Goal: Navigation & Orientation: Find specific page/section

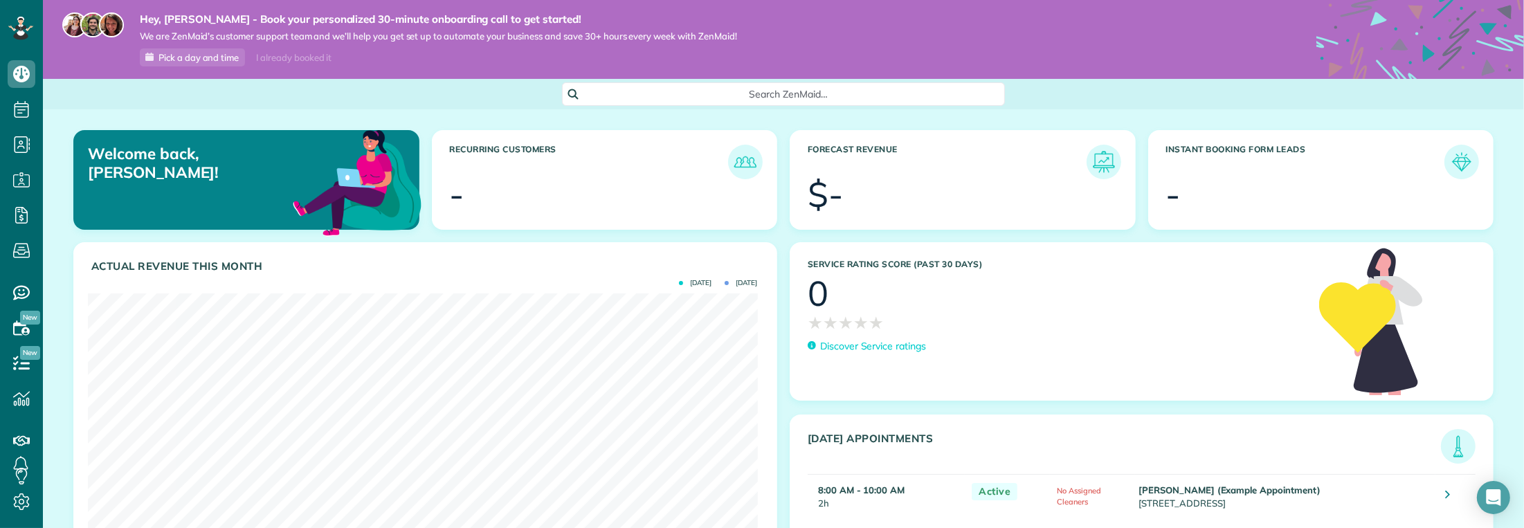
scroll to position [298, 670]
click at [78, 507] on span "Settings" at bounding box center [73, 500] width 38 height 12
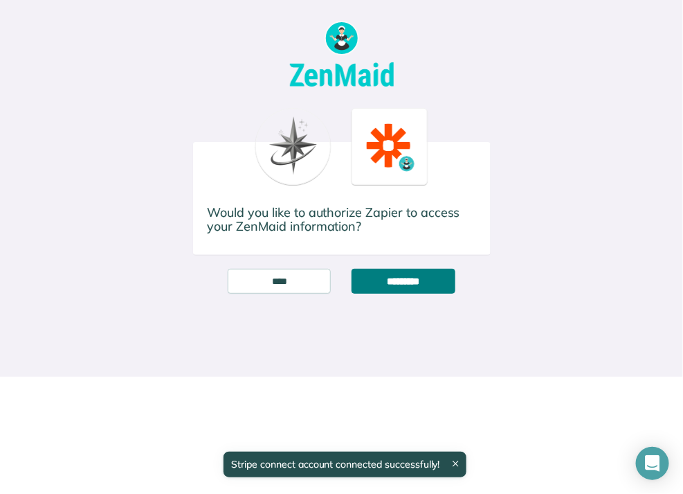
click at [432, 284] on input "*********" at bounding box center [403, 281] width 103 height 25
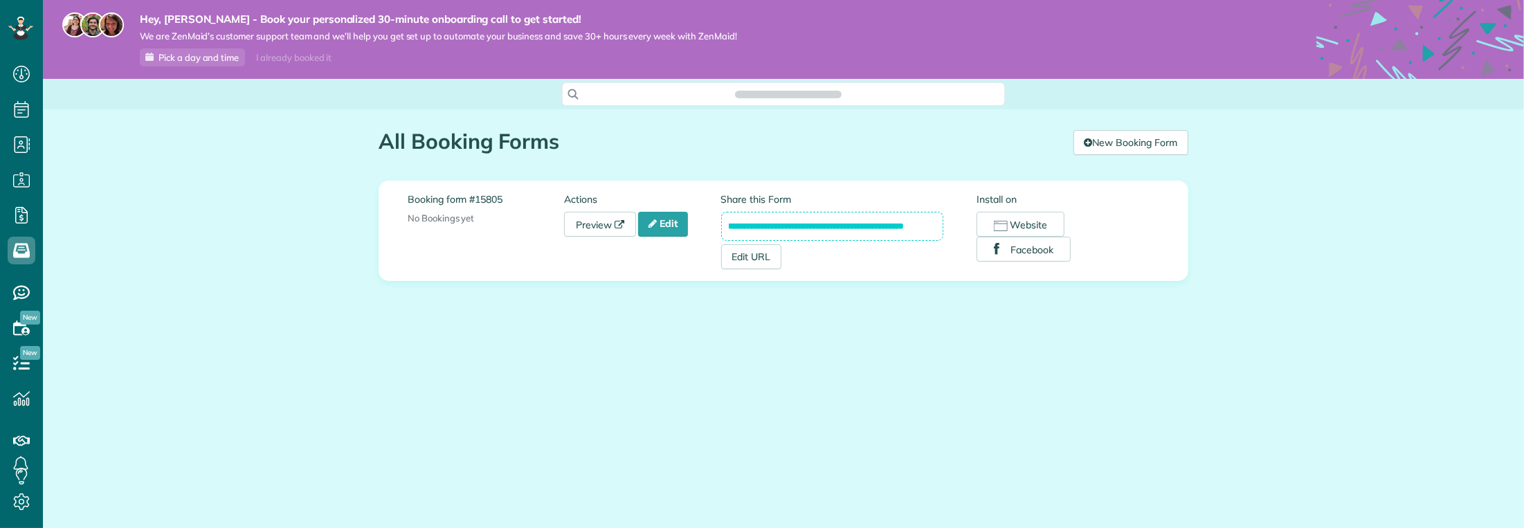
scroll to position [6, 6]
click at [614, 220] on link "Preview" at bounding box center [600, 224] width 72 height 25
click at [15, 209] on icon at bounding box center [22, 215] width 28 height 28
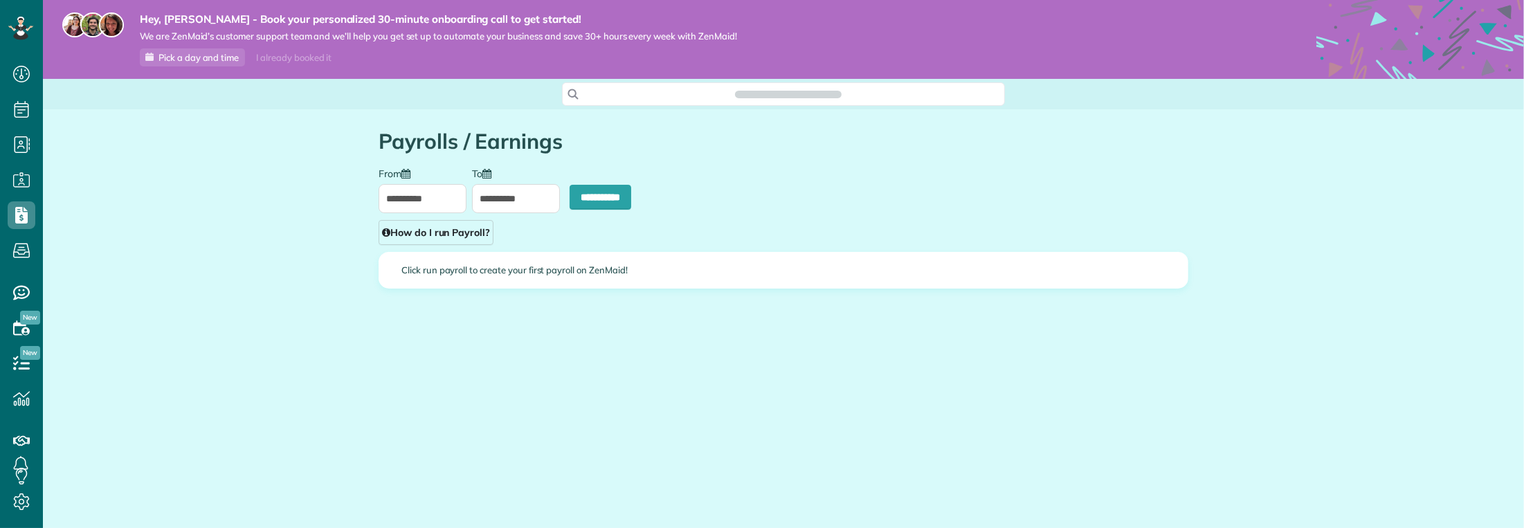
scroll to position [6, 6]
type input "**********"
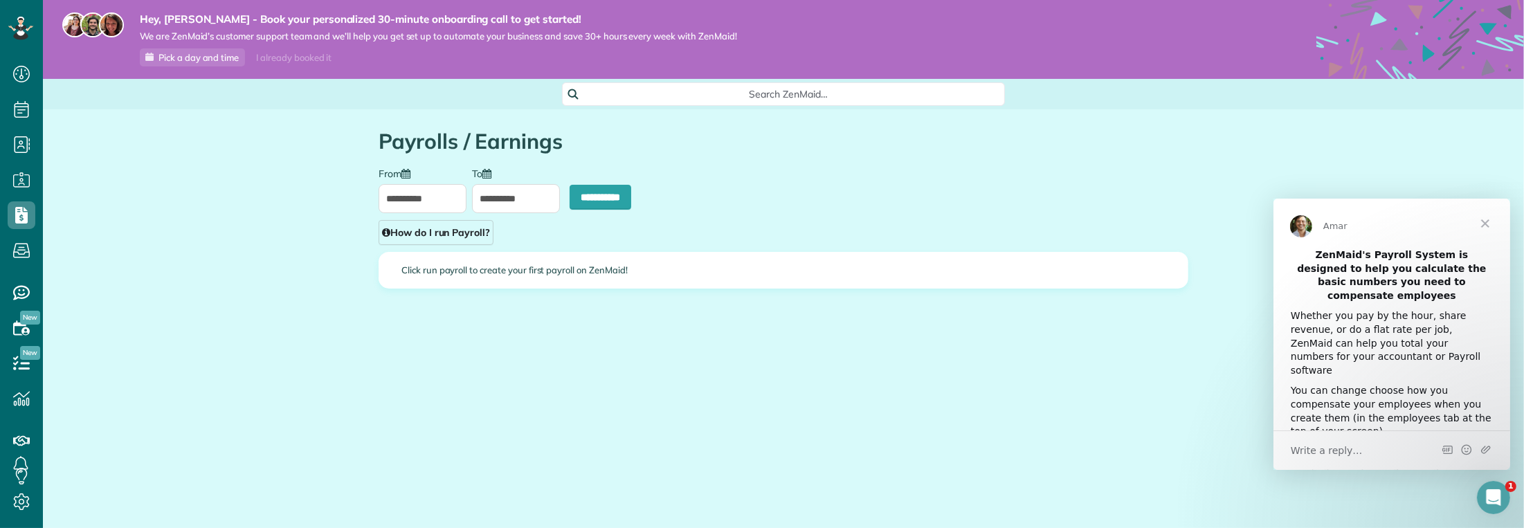
scroll to position [0, 0]
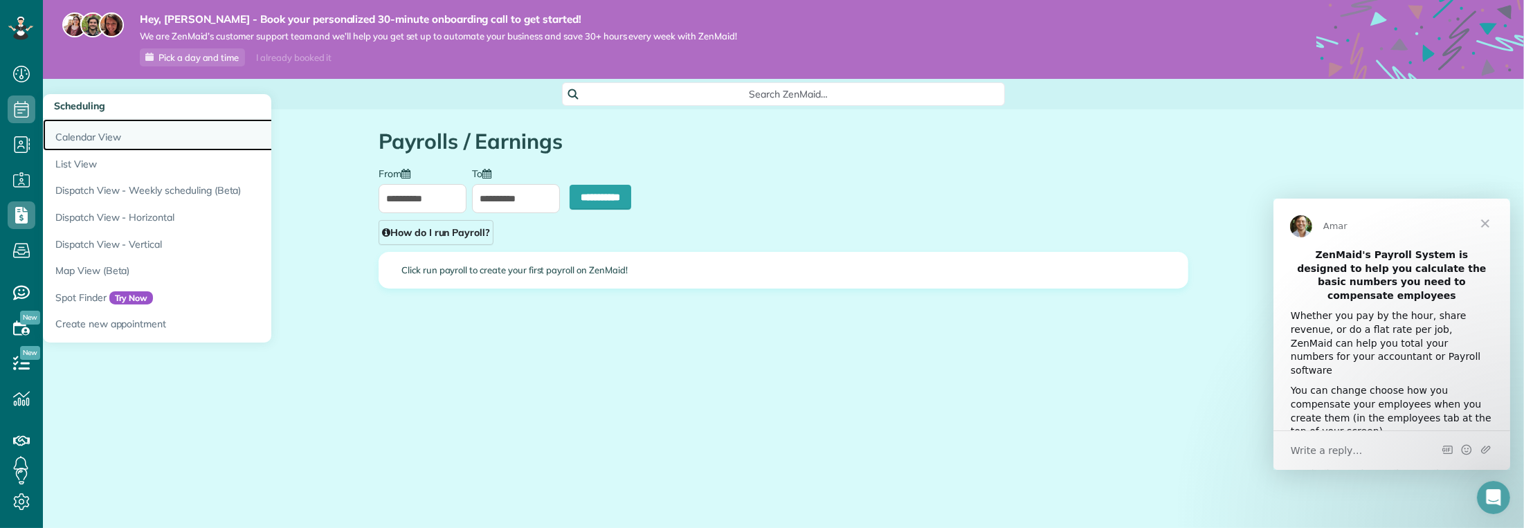
click at [134, 131] on link "Calendar View" at bounding box center [216, 135] width 346 height 32
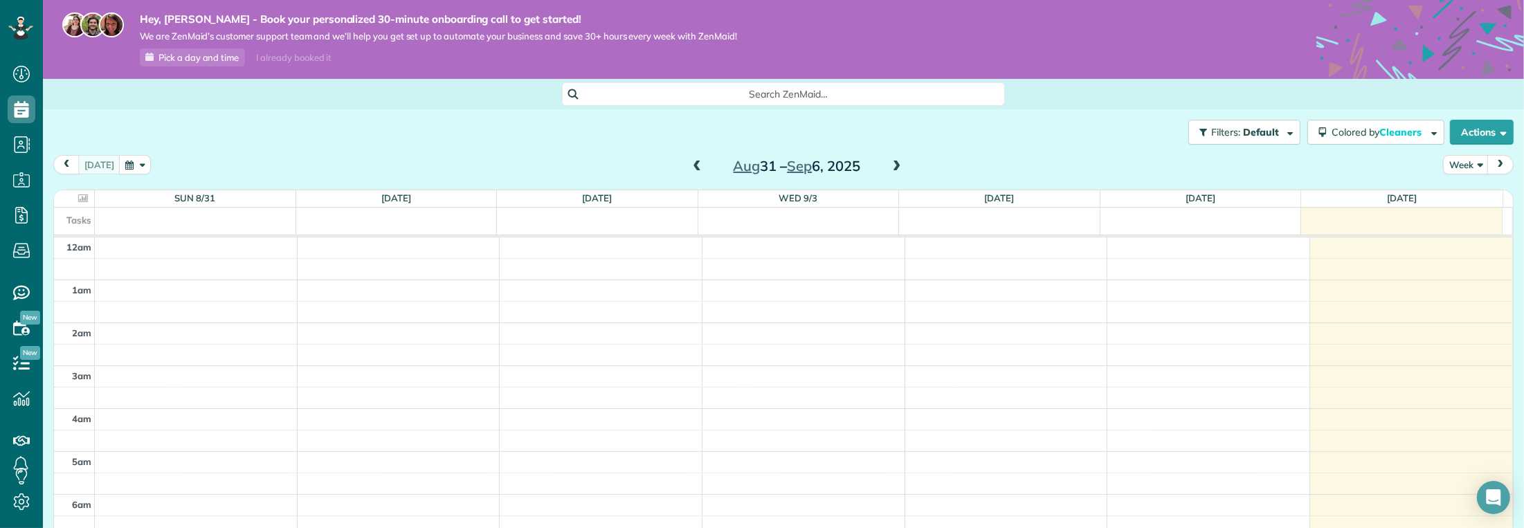
scroll to position [298, 0]
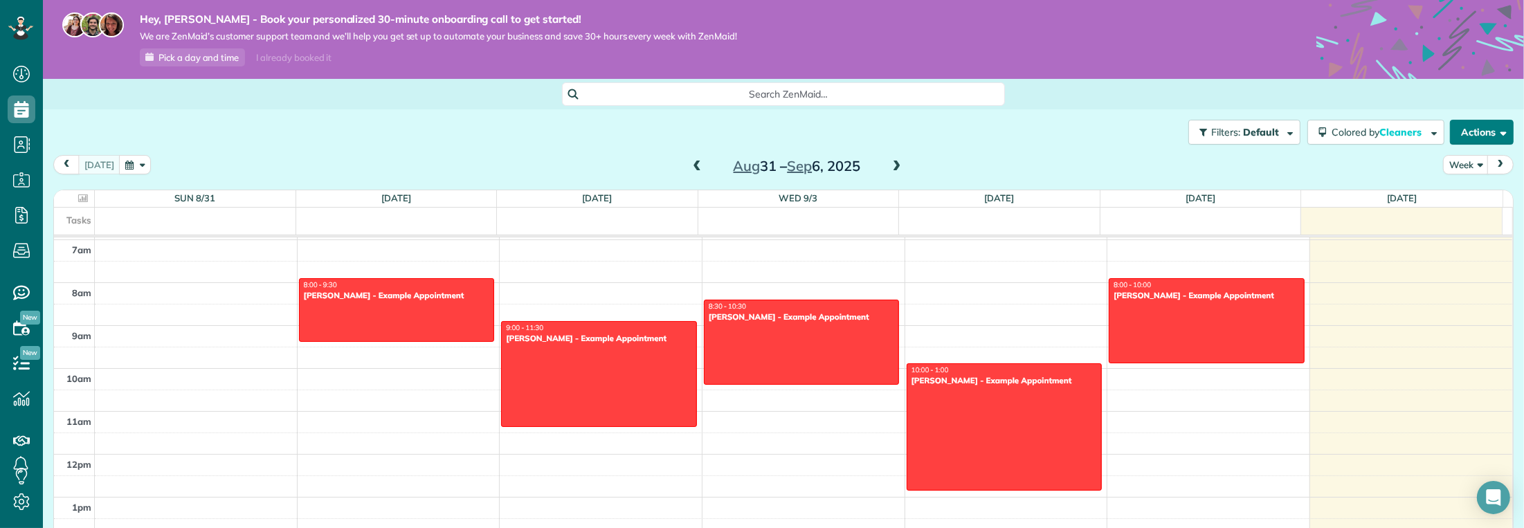
click at [1488, 136] on button "Actions" at bounding box center [1482, 132] width 64 height 25
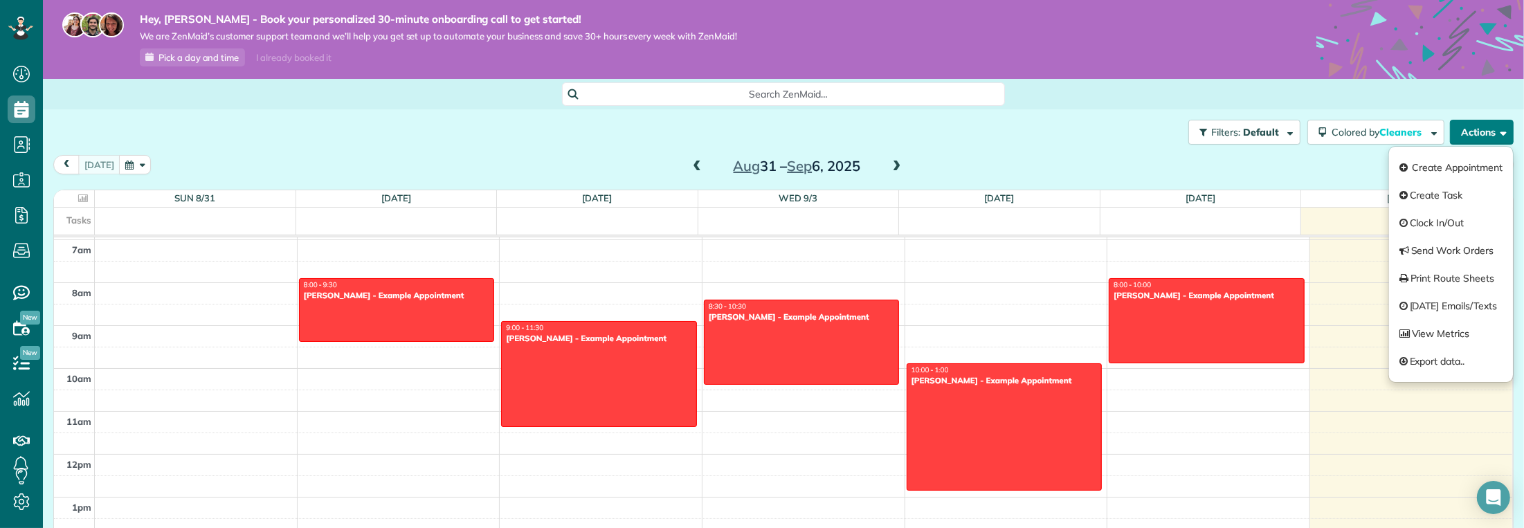
click at [1488, 136] on button "Actions" at bounding box center [1482, 132] width 64 height 25
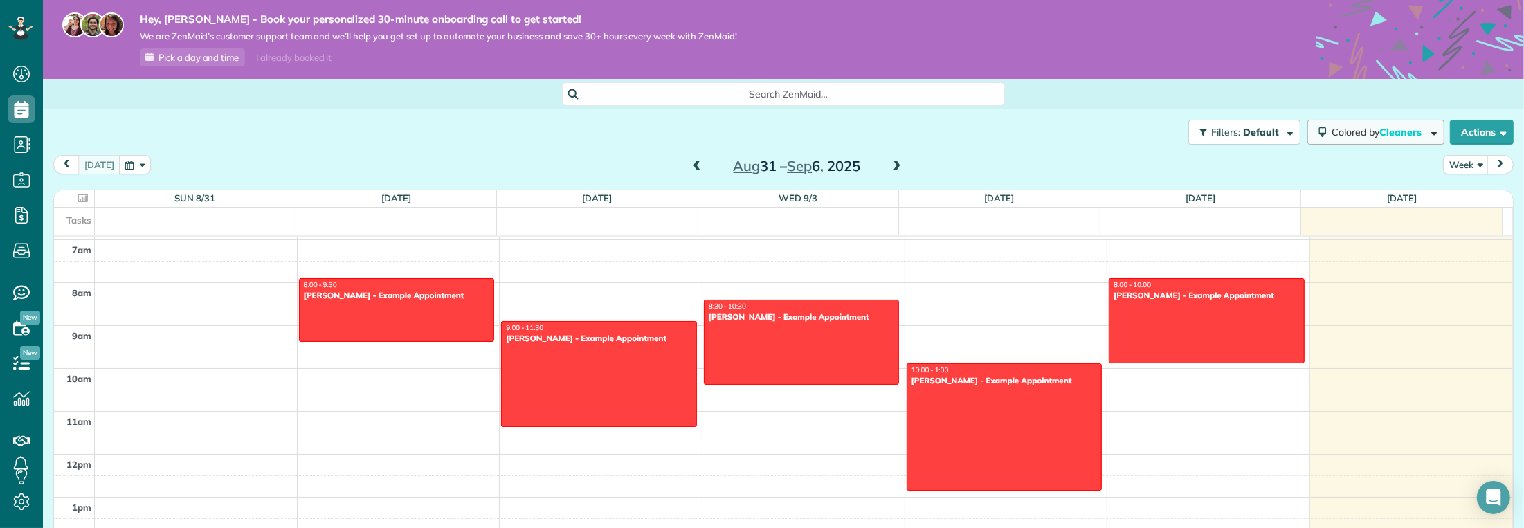
click at [1427, 132] on span "button" at bounding box center [1432, 132] width 10 height 10
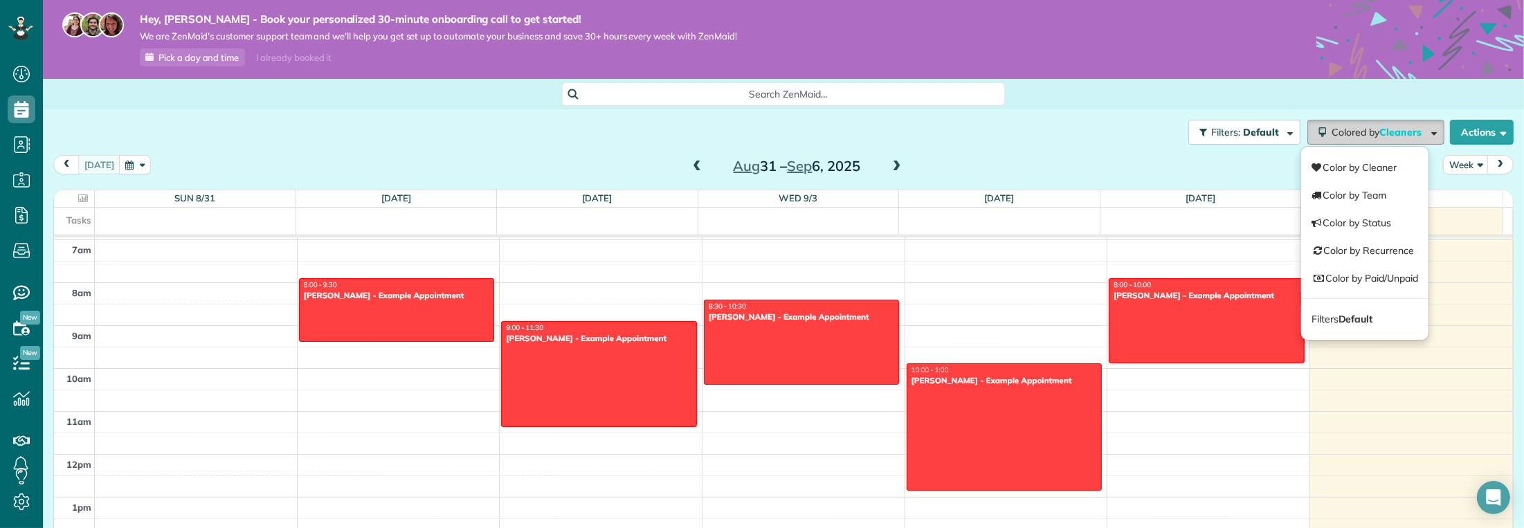
click at [1427, 132] on span "button" at bounding box center [1432, 132] width 10 height 10
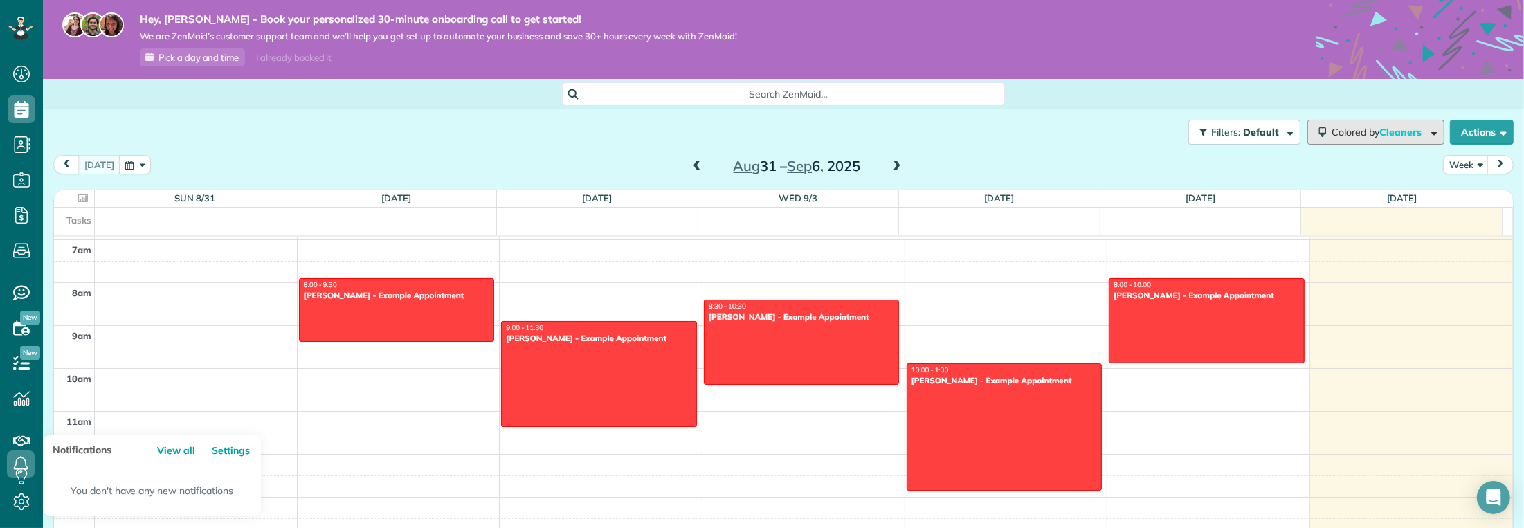
scroll to position [7, 0]
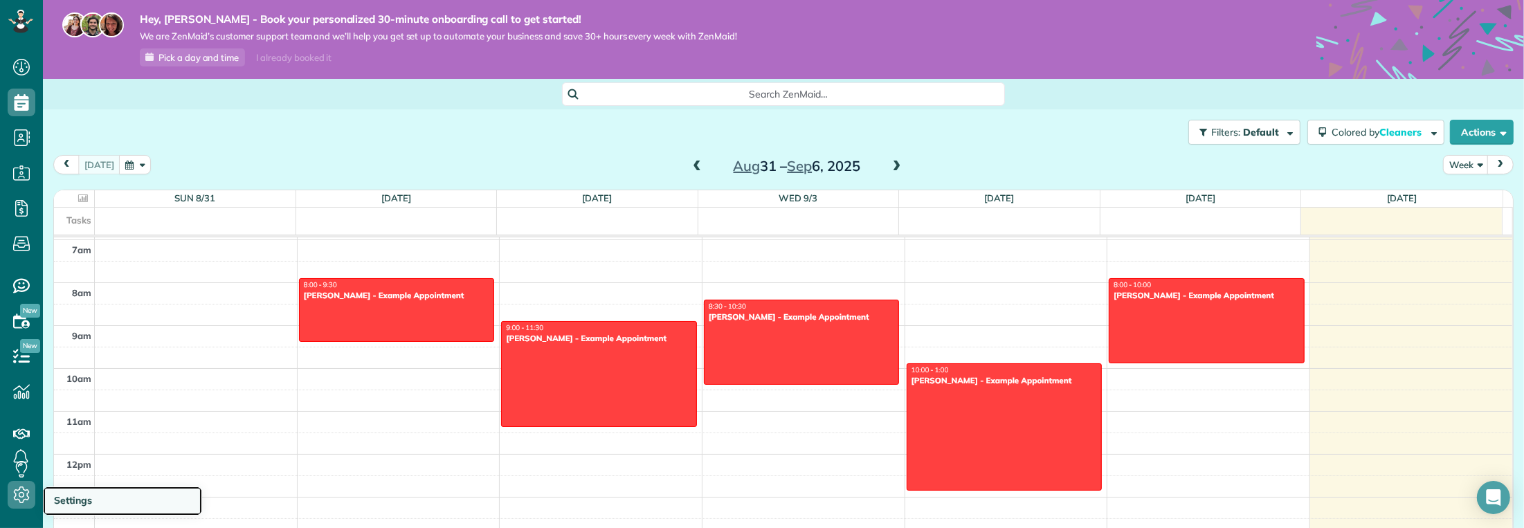
click at [54, 498] on span "Settings" at bounding box center [73, 500] width 38 height 12
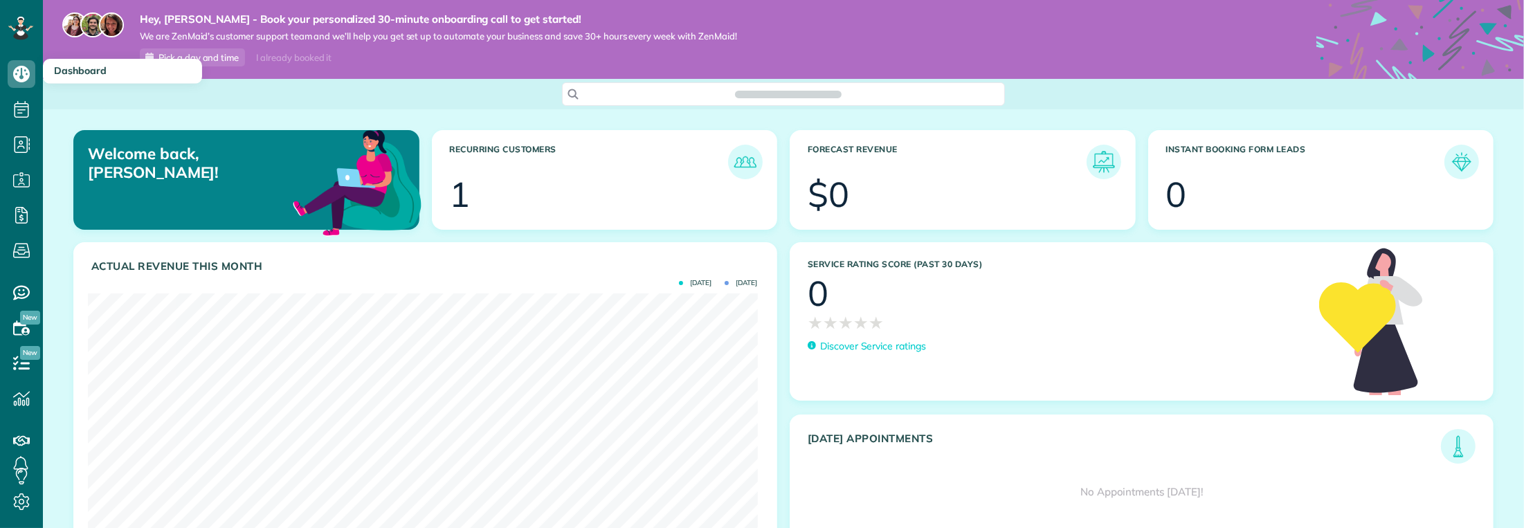
scroll to position [298, 670]
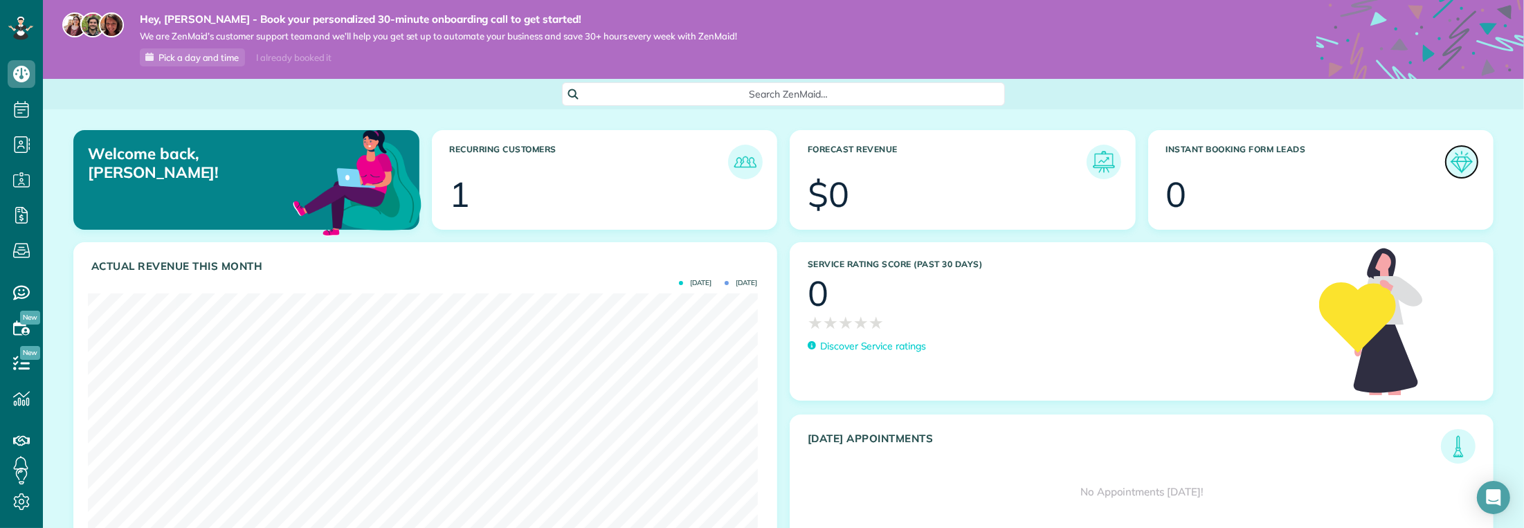
click at [1452, 162] on img at bounding box center [1462, 162] width 32 height 32
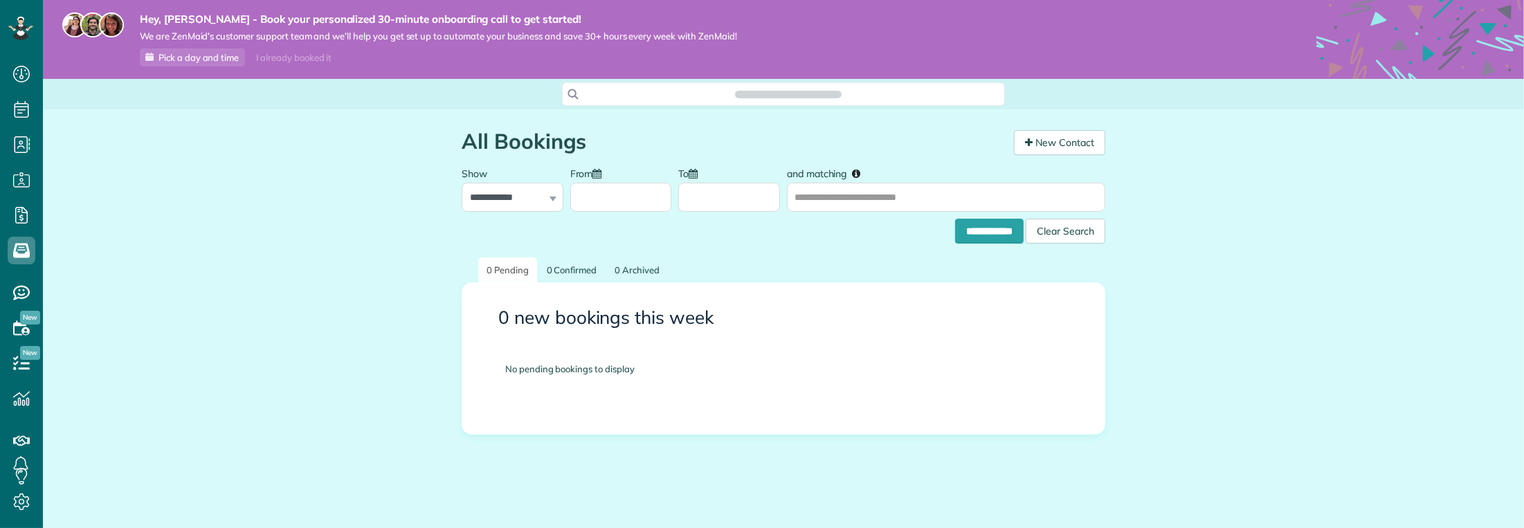
scroll to position [6, 6]
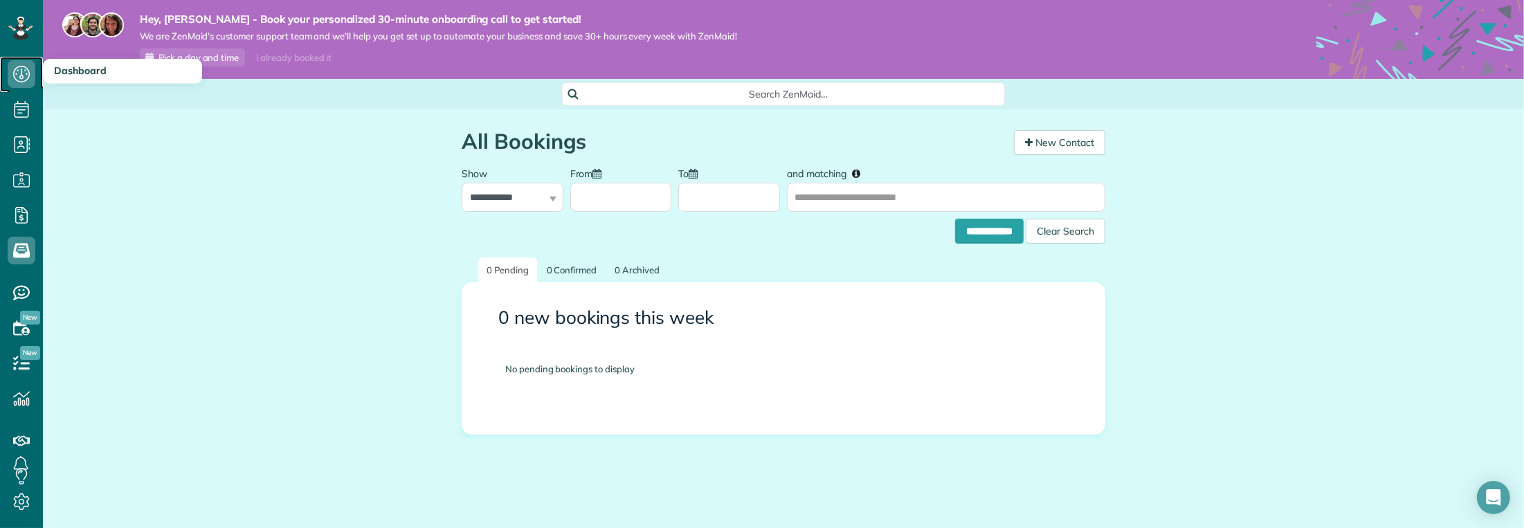
click at [12, 81] on icon at bounding box center [22, 74] width 28 height 28
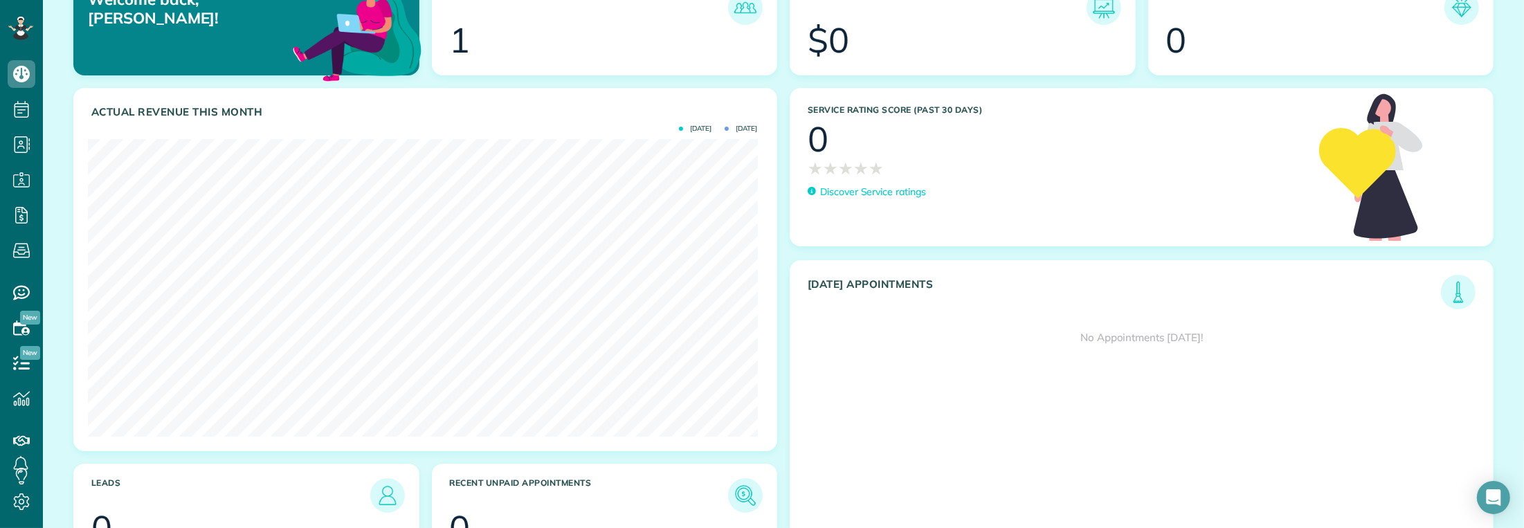
scroll to position [201, 0]
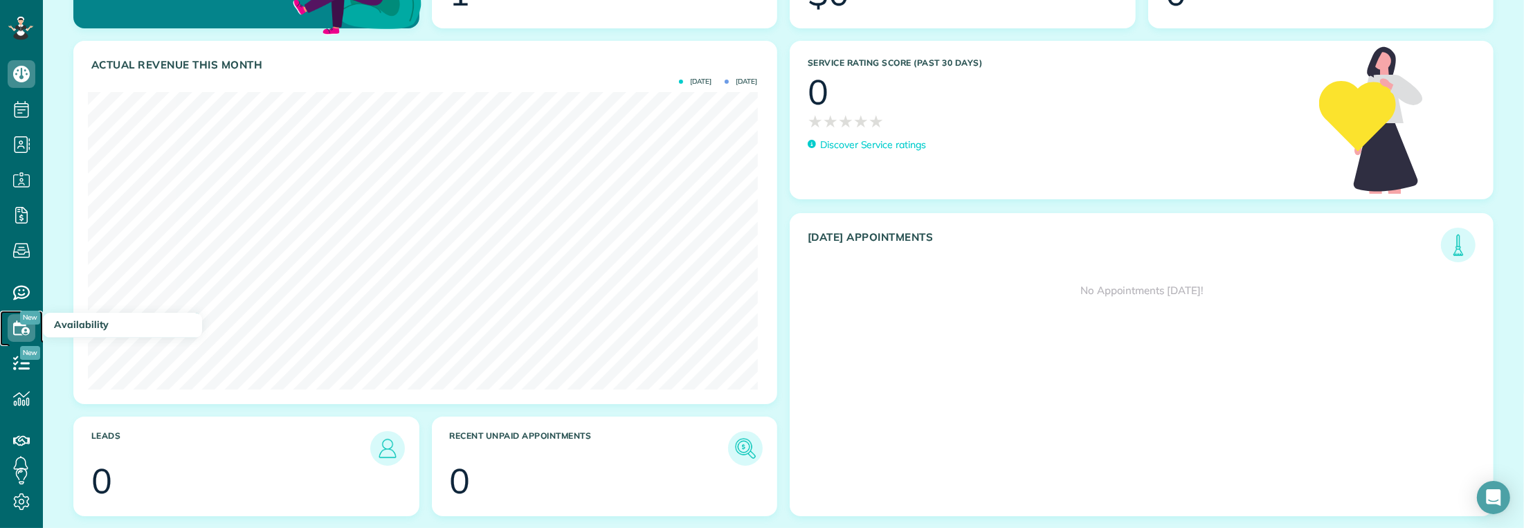
click at [20, 334] on use at bounding box center [21, 328] width 17 height 15
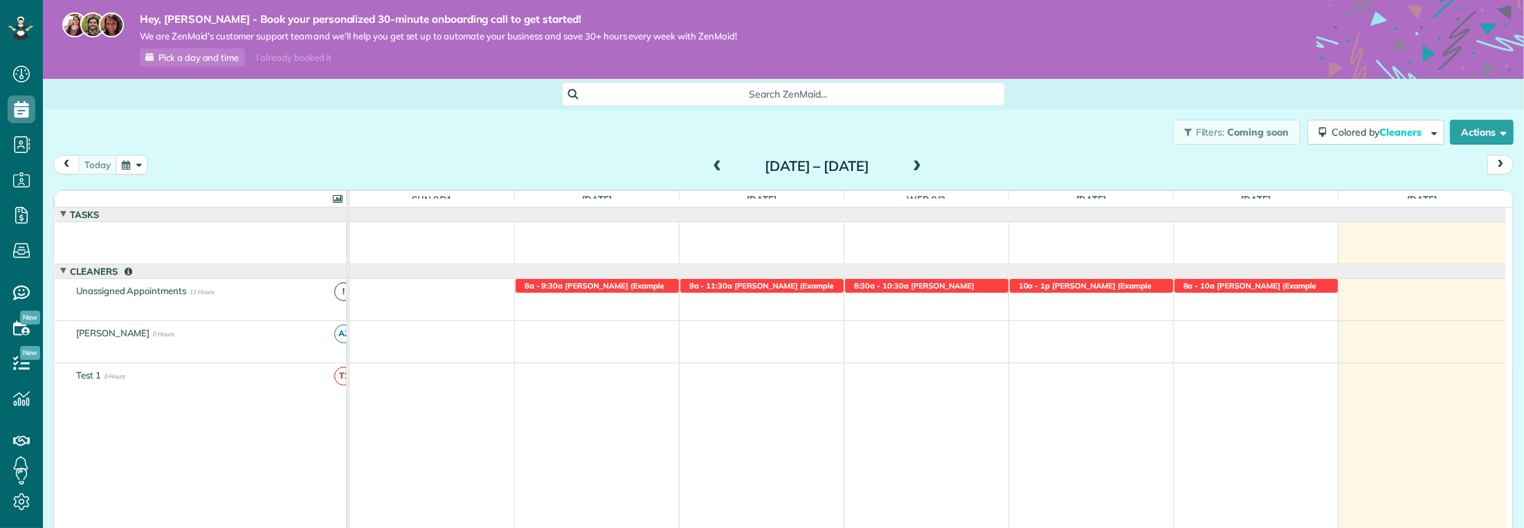
scroll to position [6, 6]
click at [334, 375] on span "T1" at bounding box center [343, 376] width 19 height 19
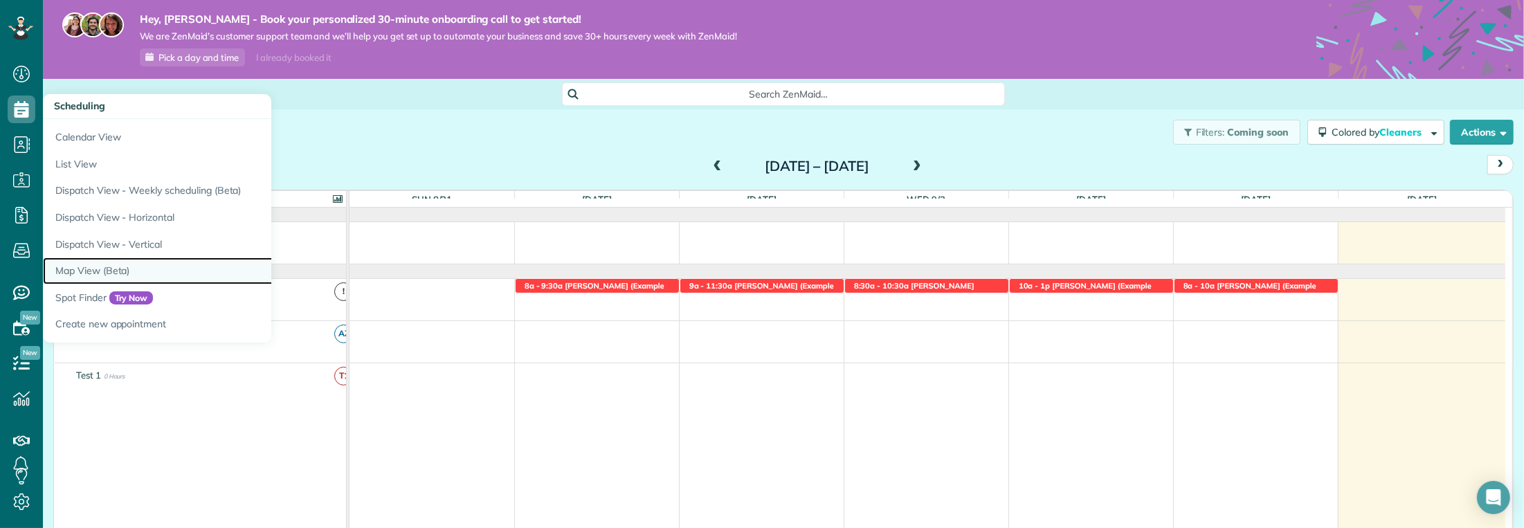
click at [98, 276] on link "Map View (Beta)" at bounding box center [216, 271] width 346 height 27
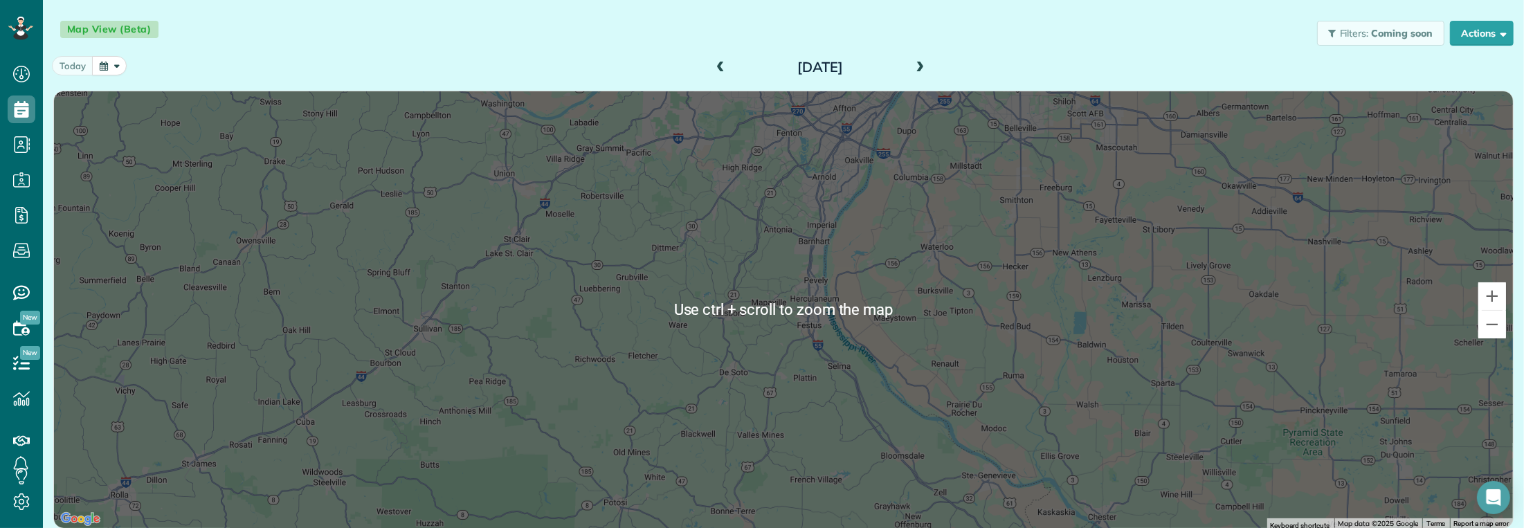
scroll to position [120, 0]
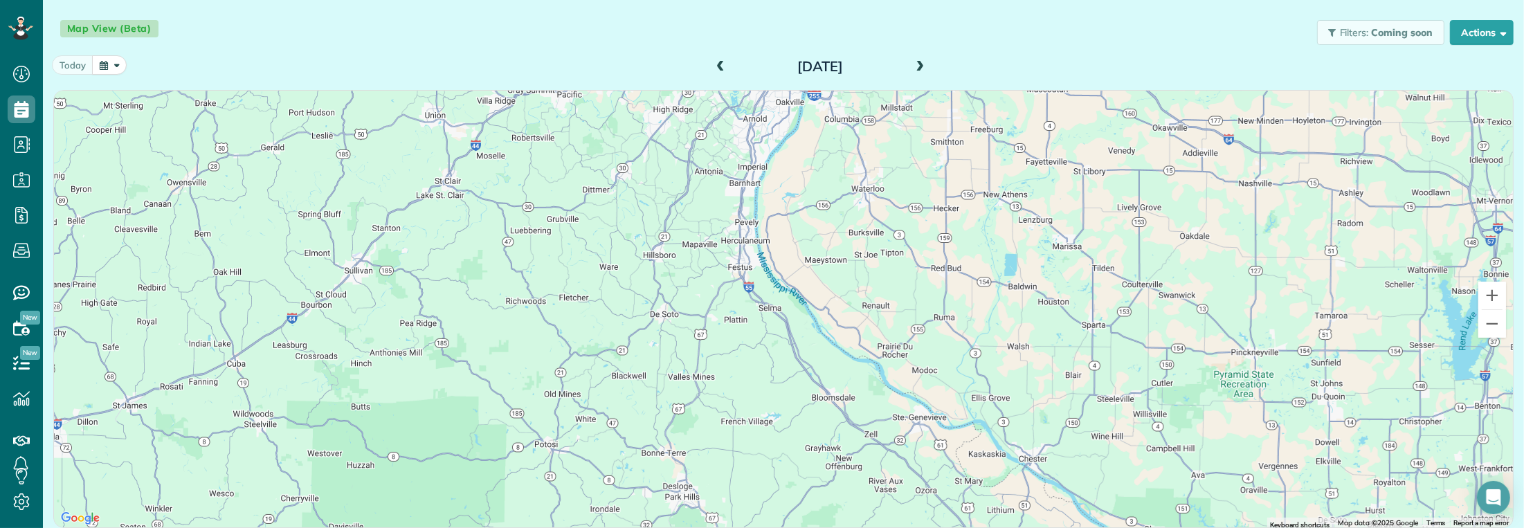
drag, startPoint x: 1193, startPoint y: 291, endPoint x: 1124, endPoint y: 232, distance: 91.3
click at [1124, 232] on div at bounding box center [783, 309] width 1459 height 437
click at [1480, 322] on button "Zoom out" at bounding box center [1493, 324] width 28 height 28
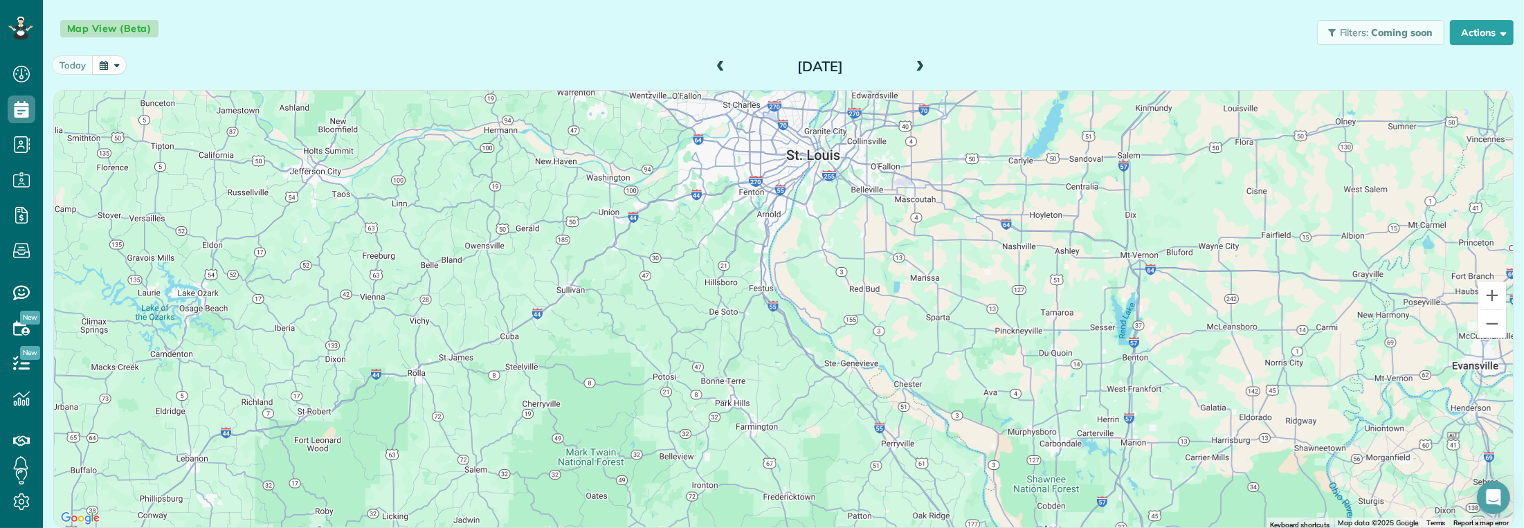
click at [1479, 503] on button "Map camera controls" at bounding box center [1493, 497] width 28 height 28
click at [1418, 459] on menu at bounding box center [1423, 462] width 97 height 97
click at [1484, 411] on div at bounding box center [783, 309] width 1459 height 437
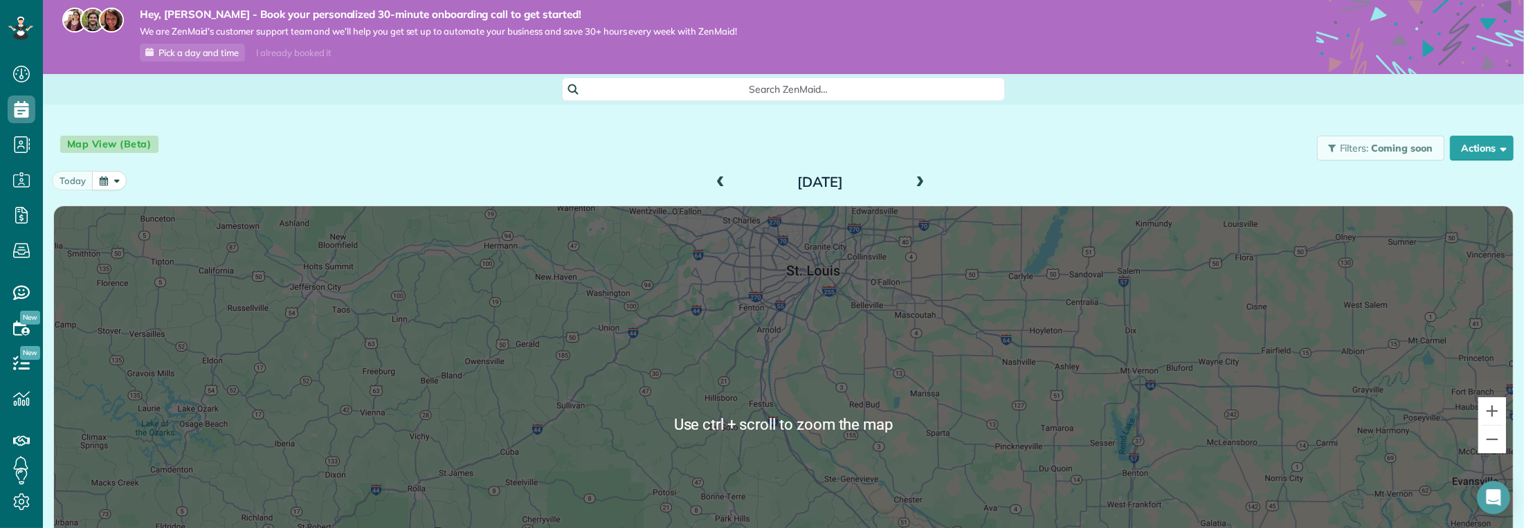
scroll to position [0, 0]
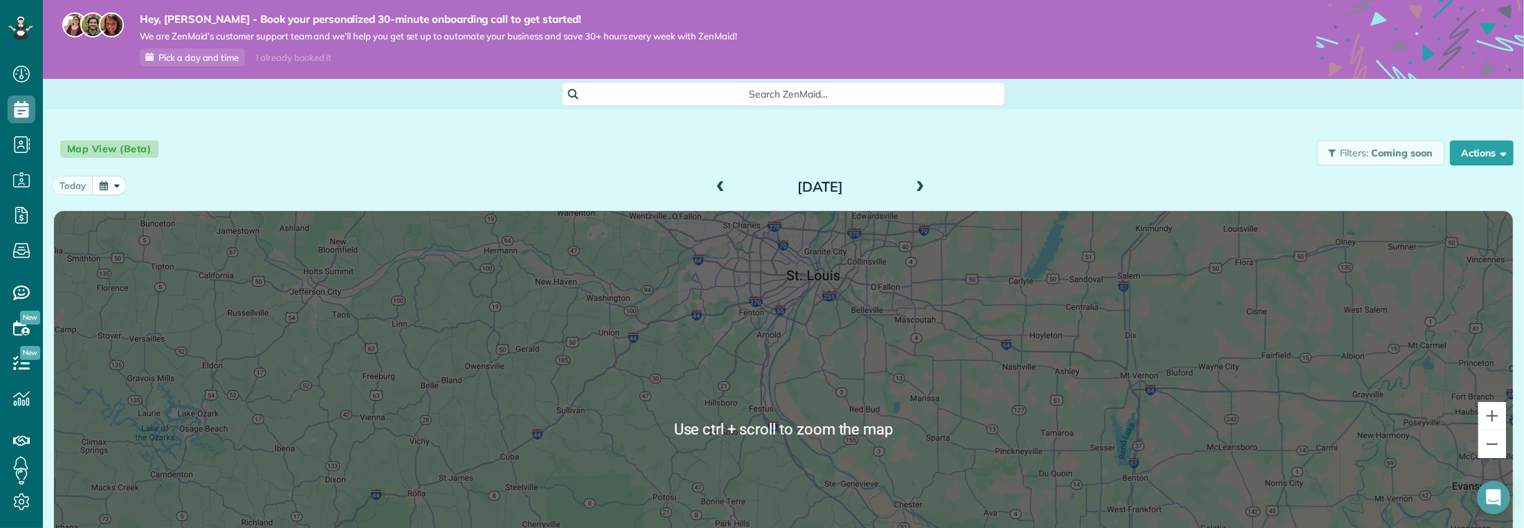
click at [806, 360] on div at bounding box center [783, 429] width 1459 height 437
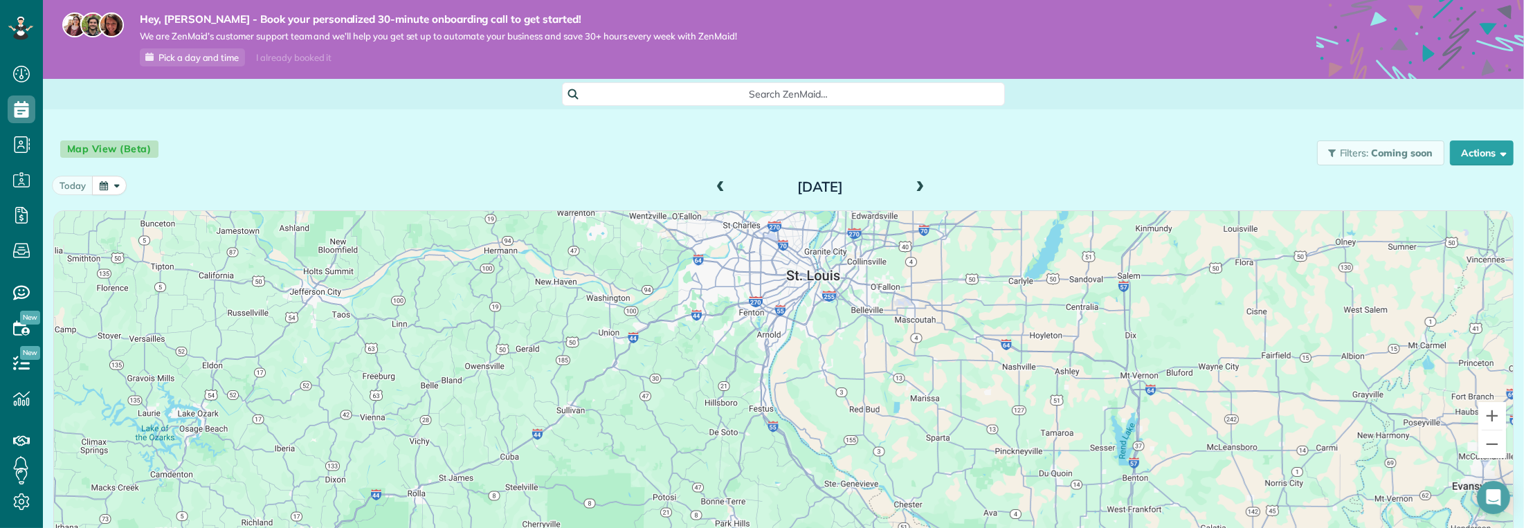
click at [806, 360] on div at bounding box center [783, 429] width 1459 height 437
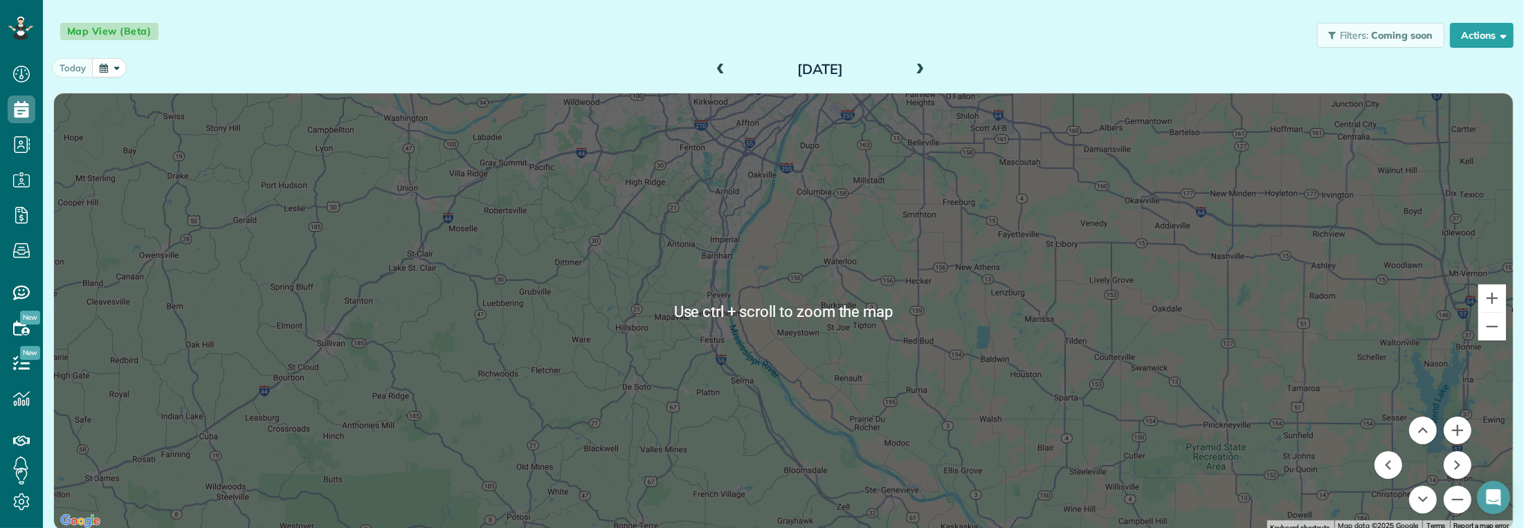
scroll to position [120, 0]
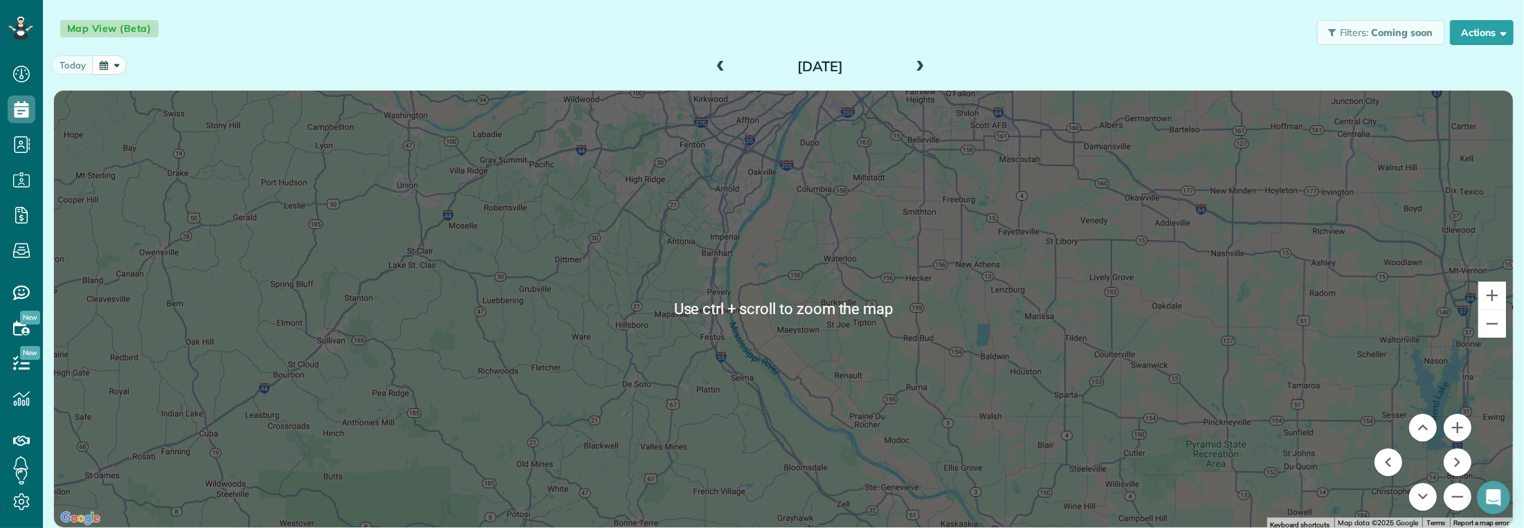
click at [806, 361] on div at bounding box center [783, 309] width 1459 height 437
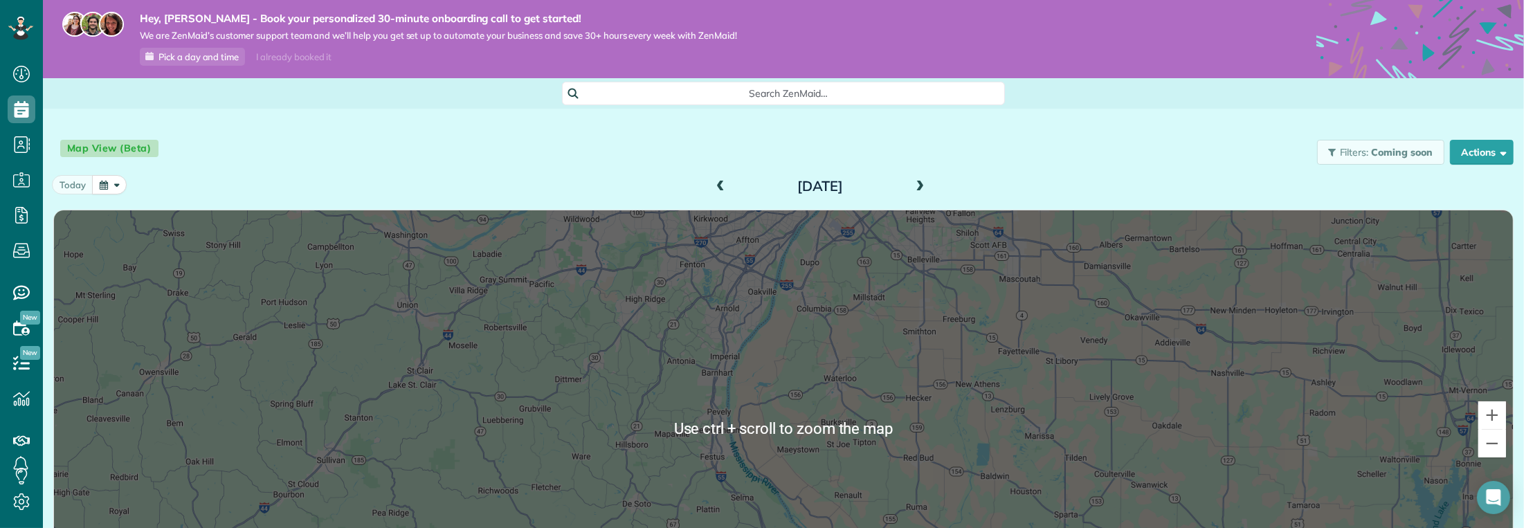
scroll to position [0, 0]
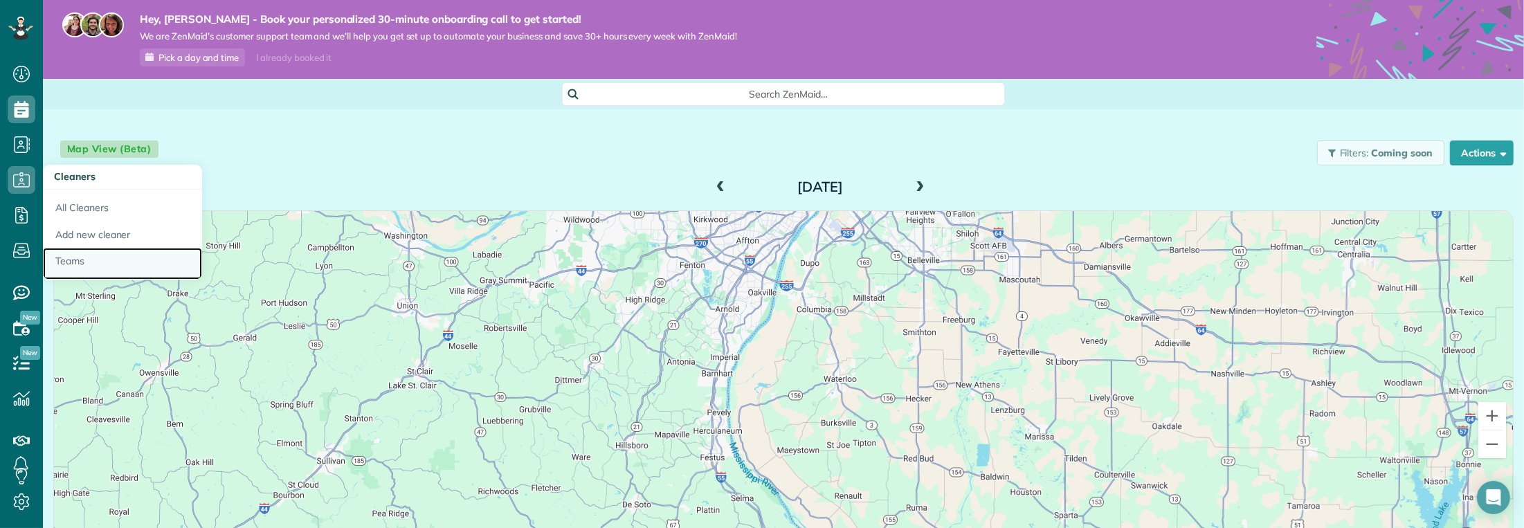
click at [80, 250] on link "Teams" at bounding box center [122, 264] width 159 height 32
